Goal: Find contact information: Find contact information

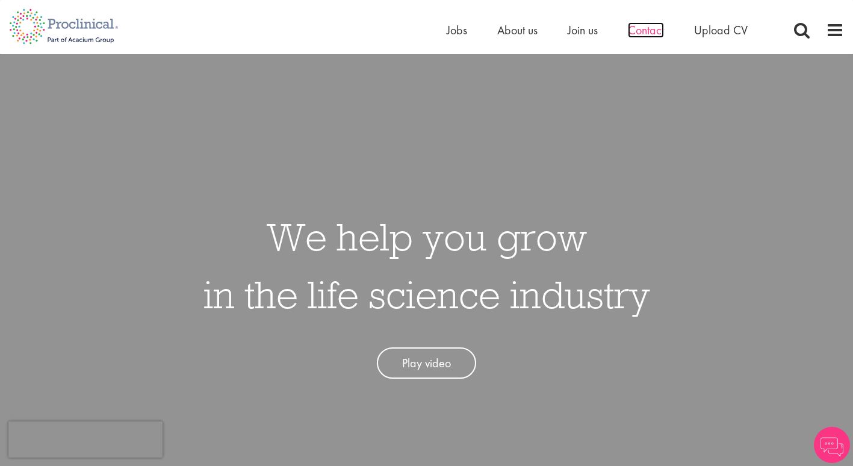
click at [655, 31] on span "Contact" at bounding box center [646, 30] width 36 height 16
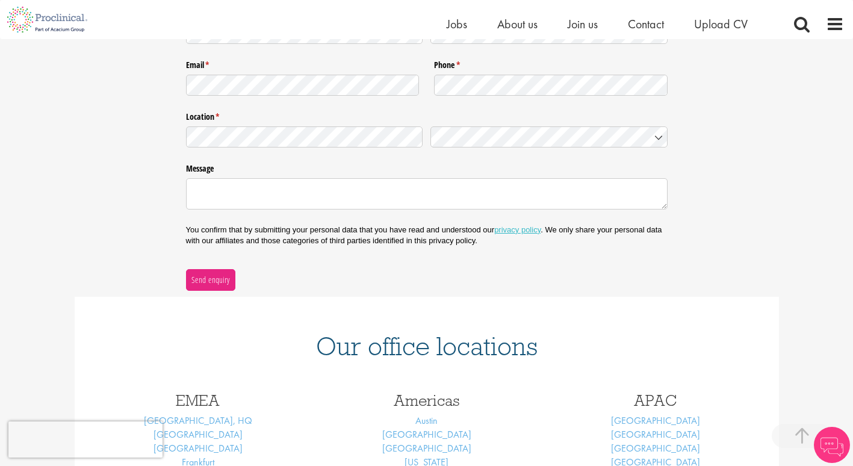
scroll to position [361, 0]
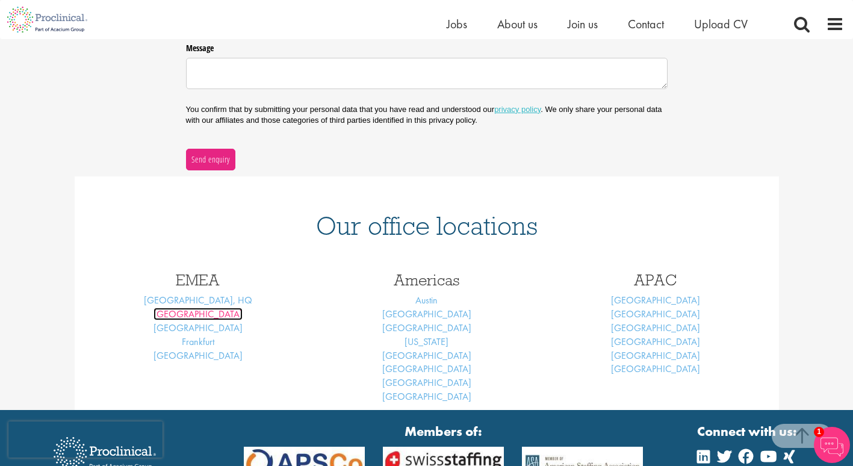
click at [203, 315] on link "Basel" at bounding box center [197, 313] width 89 height 13
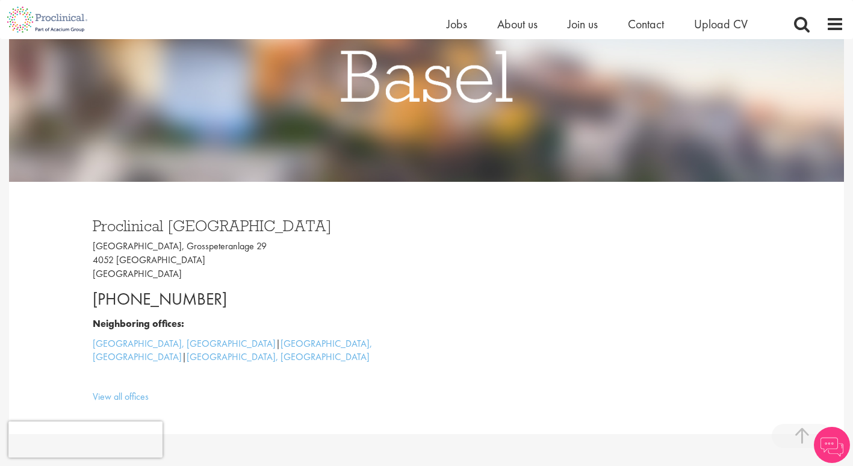
scroll to position [241, 0]
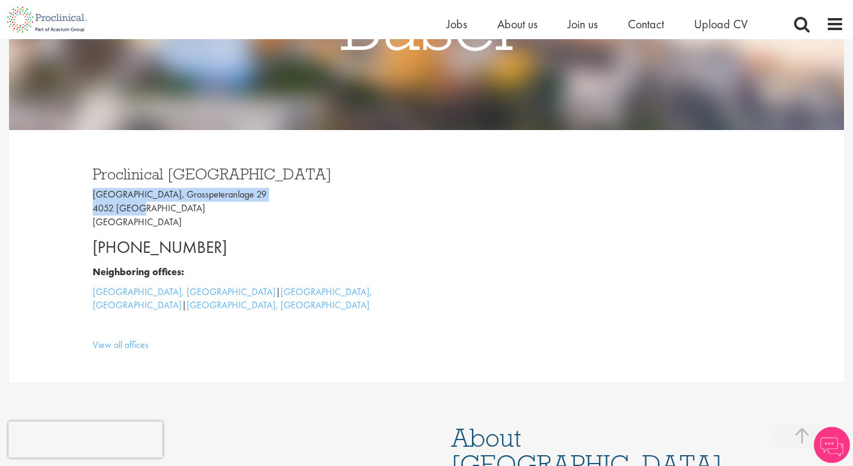
drag, startPoint x: 96, startPoint y: 195, endPoint x: 138, endPoint y: 209, distance: 44.3
click at [138, 209] on p "Grosspeter Tower, Grosspeteranlage 29 4052 Basel Switzerland" at bounding box center [255, 209] width 325 height 42
copy p "Grosspeter Tower, Grosspeteranlage 29 4052 Basel"
